Goal: Information Seeking & Learning: Check status

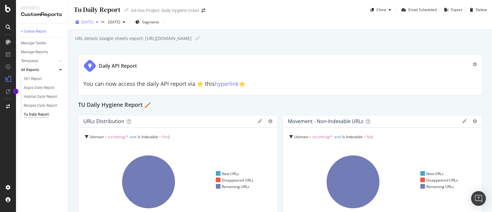
click at [93, 24] on span "[DATE]" at bounding box center [87, 21] width 12 height 5
click at [101, 23] on div "button" at bounding box center [96, 22] width 7 height 4
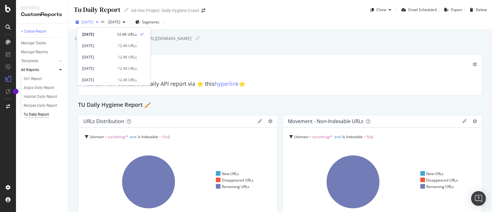
click at [101, 23] on div "button" at bounding box center [96, 22] width 7 height 4
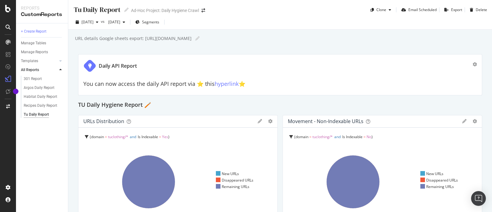
click at [52, 186] on div "+ Create Report Manage Tables Manage Reports Templates AI Bots in Search Busine…" at bounding box center [42, 117] width 52 height 188
click at [93, 24] on span "[DATE]" at bounding box center [87, 21] width 12 height 5
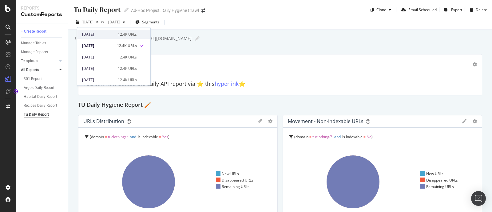
click at [110, 36] on div "[DATE]" at bounding box center [98, 35] width 32 height 6
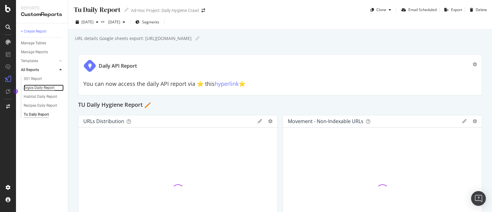
click at [49, 86] on div "Argos Daily Report" at bounding box center [39, 88] width 31 height 6
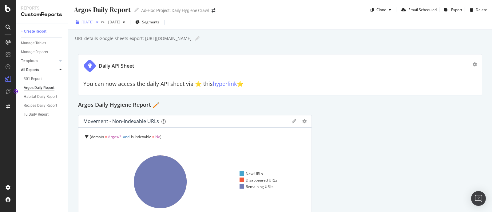
click at [101, 24] on div "button" at bounding box center [96, 22] width 7 height 4
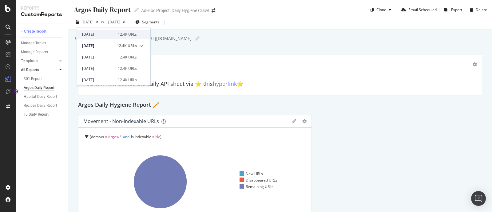
click at [100, 30] on div "[DATE] 12.4K URLs" at bounding box center [113, 34] width 73 height 9
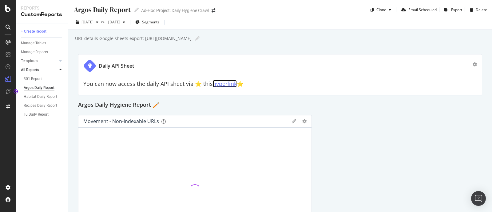
click at [221, 83] on link "hyperlink" at bounding box center [225, 83] width 24 height 7
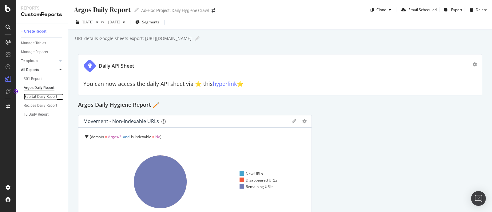
click at [41, 99] on div "Habitat Daily Report" at bounding box center [40, 96] width 33 height 6
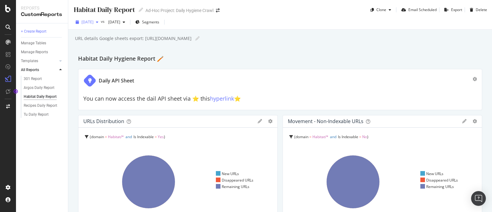
click at [93, 23] on span "[DATE]" at bounding box center [87, 21] width 12 height 5
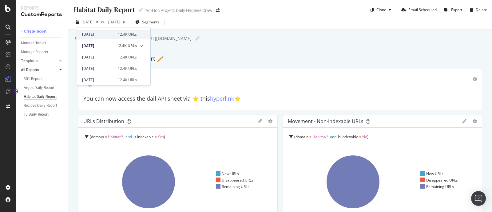
click at [104, 34] on div "[DATE]" at bounding box center [98, 35] width 32 height 6
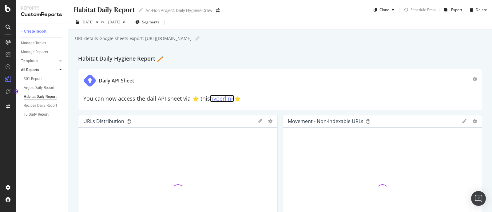
click at [222, 97] on link "hyperlink" at bounding box center [222, 98] width 24 height 7
click at [36, 117] on div "301 Report Argos Daily Report Habitat Daily Report Recipes Daily Report Tu Dail…" at bounding box center [44, 96] width 47 height 45
click at [38, 115] on div "Tu Daily Report" at bounding box center [36, 114] width 25 height 6
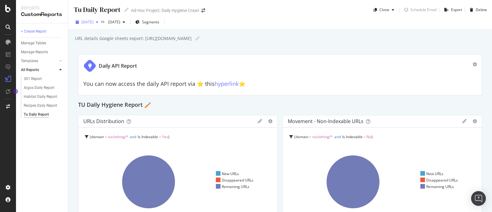
click at [93, 22] on span "[DATE]" at bounding box center [87, 21] width 12 height 5
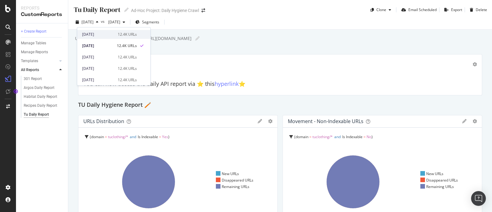
click at [101, 34] on div "[DATE]" at bounding box center [98, 35] width 32 height 6
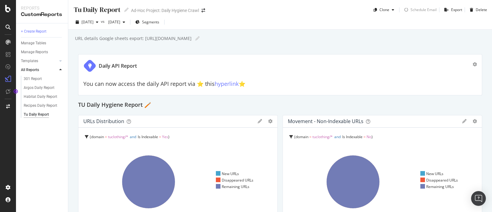
click at [227, 87] on div "You can now access the daily API report via ⭐️ this hyperlink ⭐️" at bounding box center [279, 82] width 393 height 15
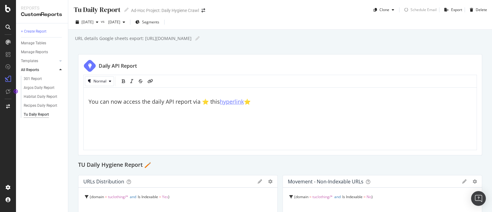
click at [230, 100] on span "hyperlink" at bounding box center [232, 101] width 24 height 7
click at [254, 67] on div "Daily API Report" at bounding box center [279, 65] width 393 height 13
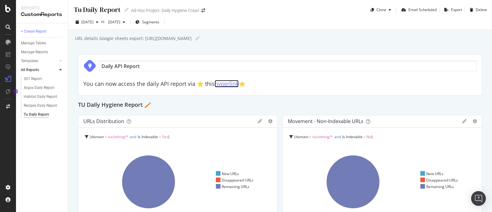
click at [227, 85] on link "hyperlink" at bounding box center [227, 83] width 24 height 7
